Goal: Find contact information: Find contact information

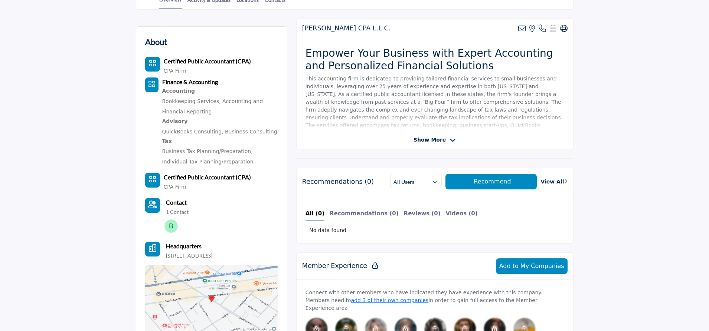
scroll to position [111, 0]
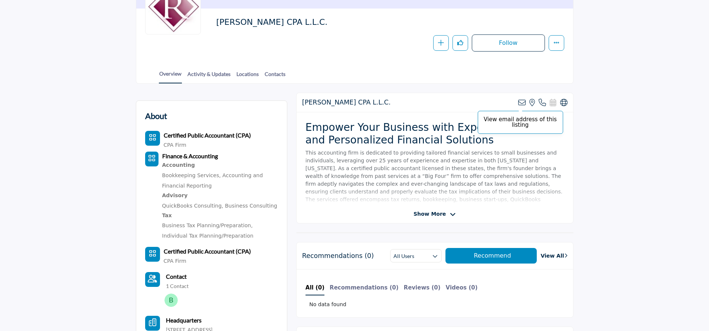
click at [521, 103] on icon at bounding box center [521, 102] width 7 height 7
click at [521, 101] on icon at bounding box center [521, 102] width 7 height 7
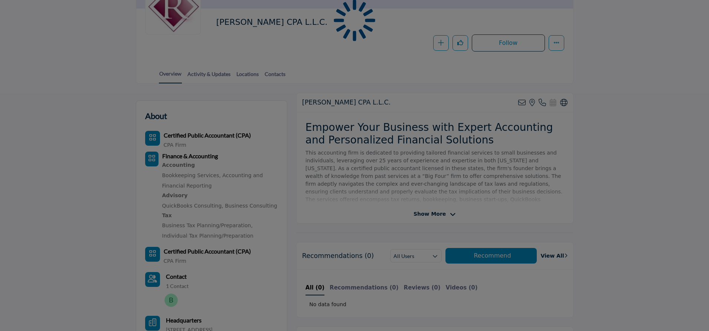
scroll to position [260, 0]
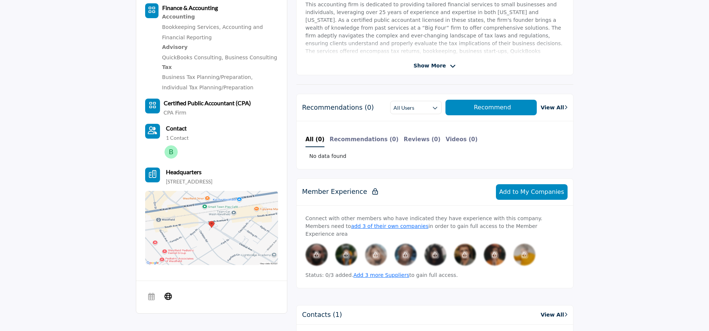
click at [170, 133] on div "Contact 1 Contact" at bounding box center [177, 133] width 23 height 18
click at [171, 153] on img at bounding box center [170, 151] width 13 height 13
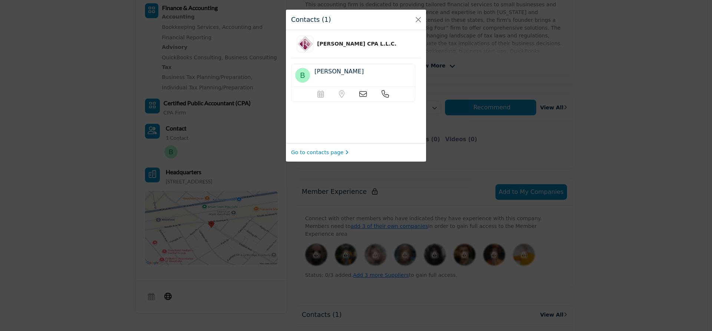
click at [362, 90] on div "Scheduler url is currently unavailable for this contact. Location is currently …" at bounding box center [353, 94] width 124 height 15
click at [417, 19] on button "Close" at bounding box center [418, 19] width 10 height 10
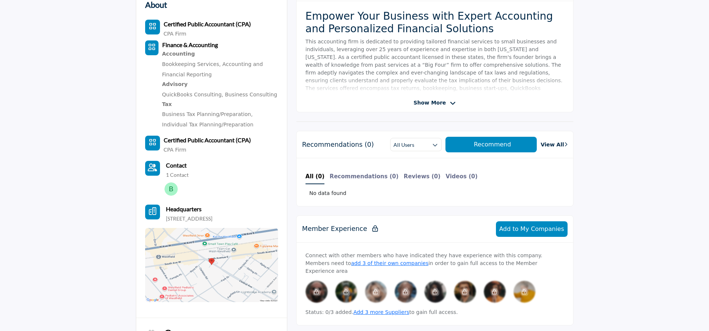
scroll to position [185, 0]
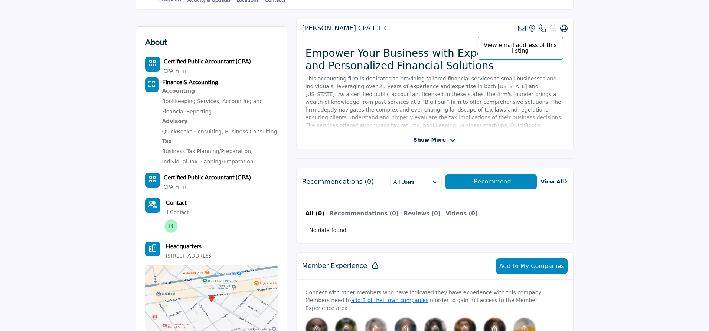
click at [523, 27] on icon at bounding box center [521, 28] width 7 height 7
